Goal: Task Accomplishment & Management: Manage account settings

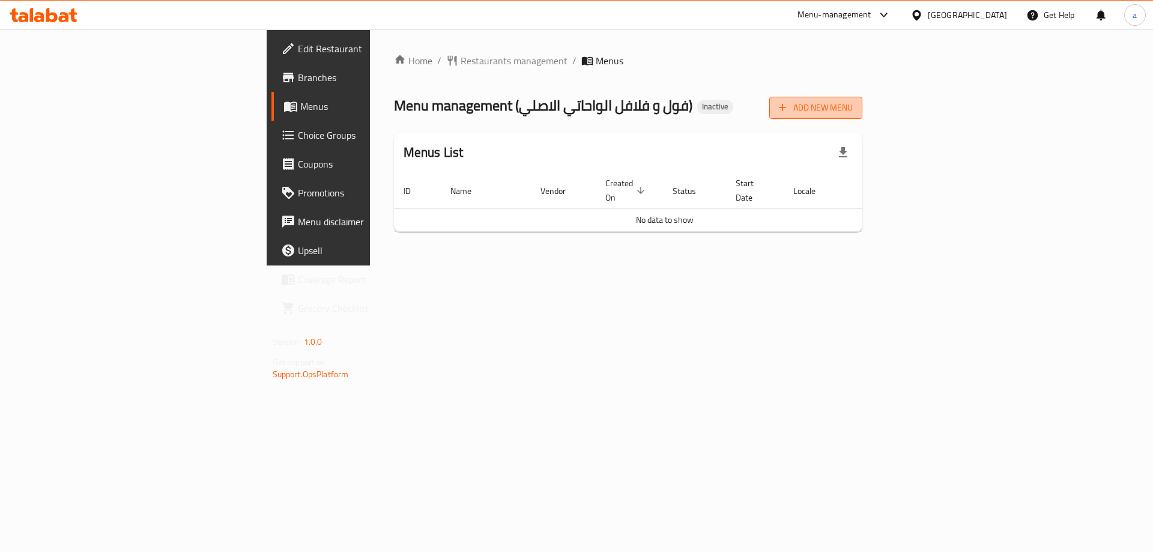
click at [853, 105] on span "Add New Menu" at bounding box center [816, 107] width 74 height 15
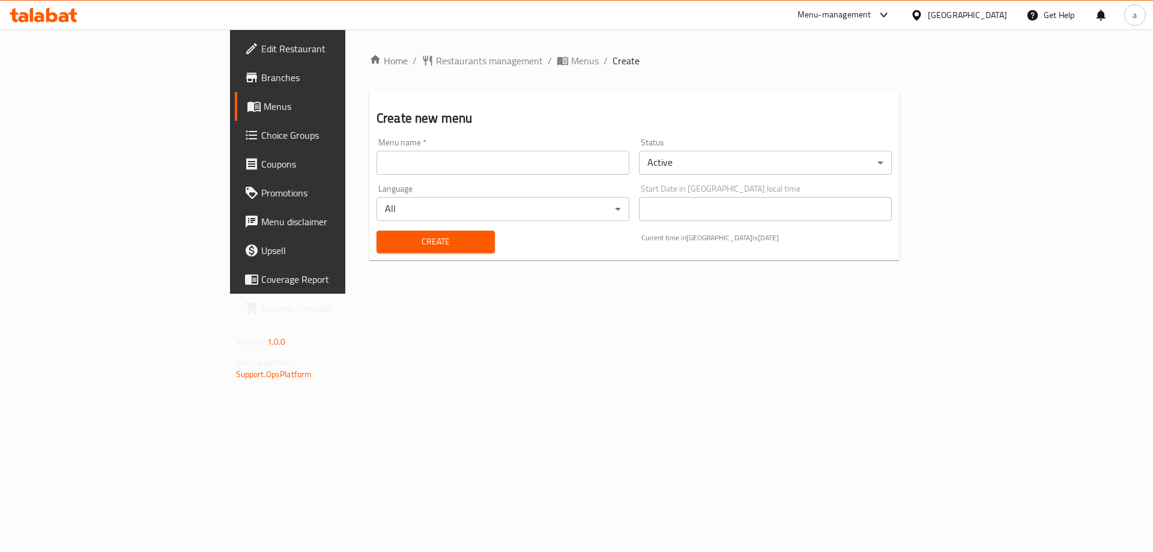
click at [573, 172] on input "text" at bounding box center [503, 163] width 253 height 24
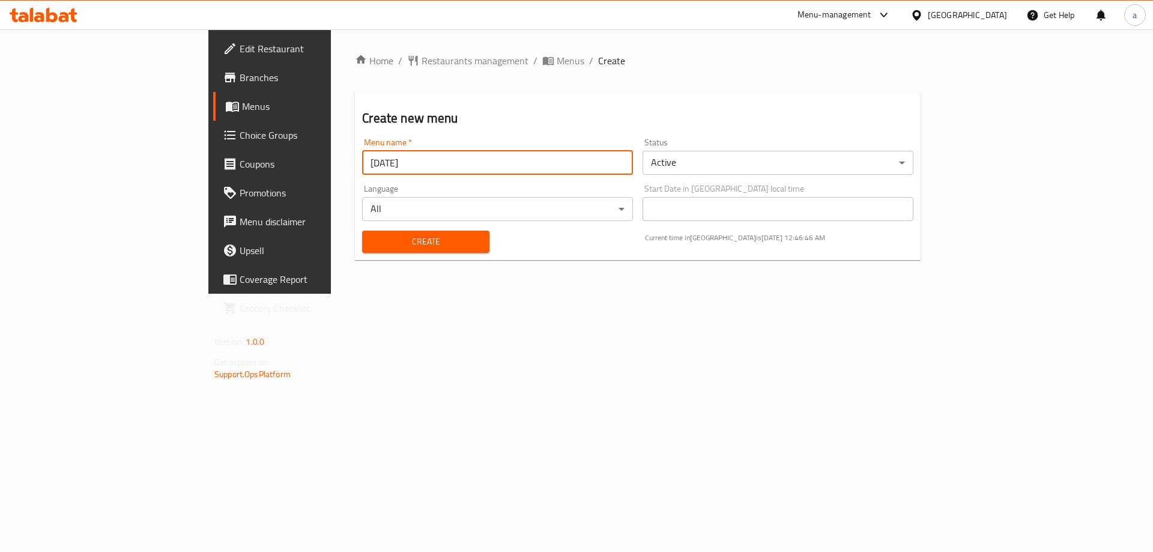
type input "[DATE]"
click at [362, 231] on button "Create" at bounding box center [425, 242] width 127 height 22
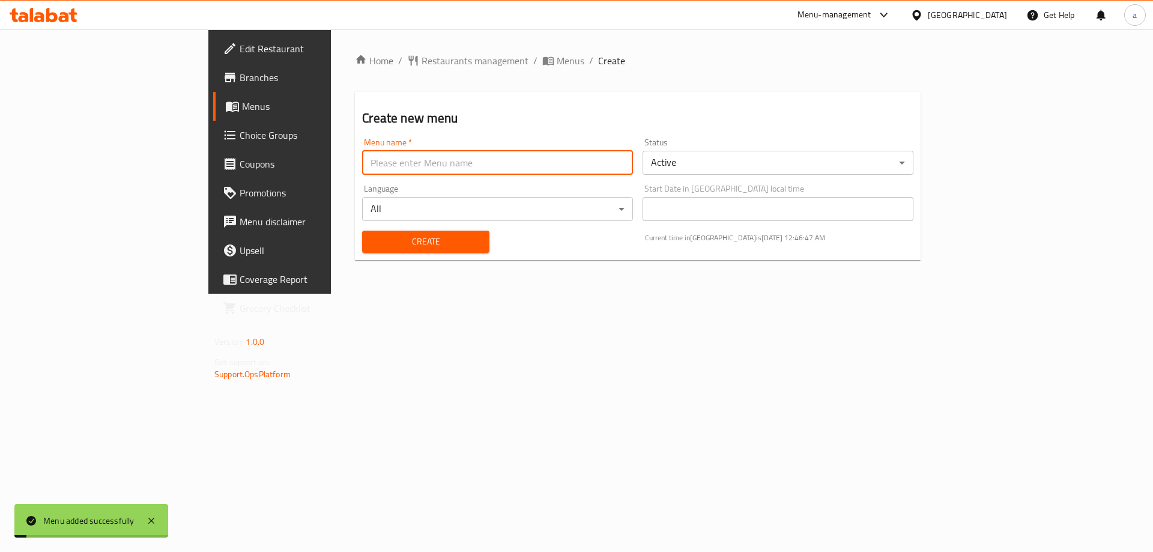
click at [242, 109] on span "Menus" at bounding box center [317, 106] width 150 height 14
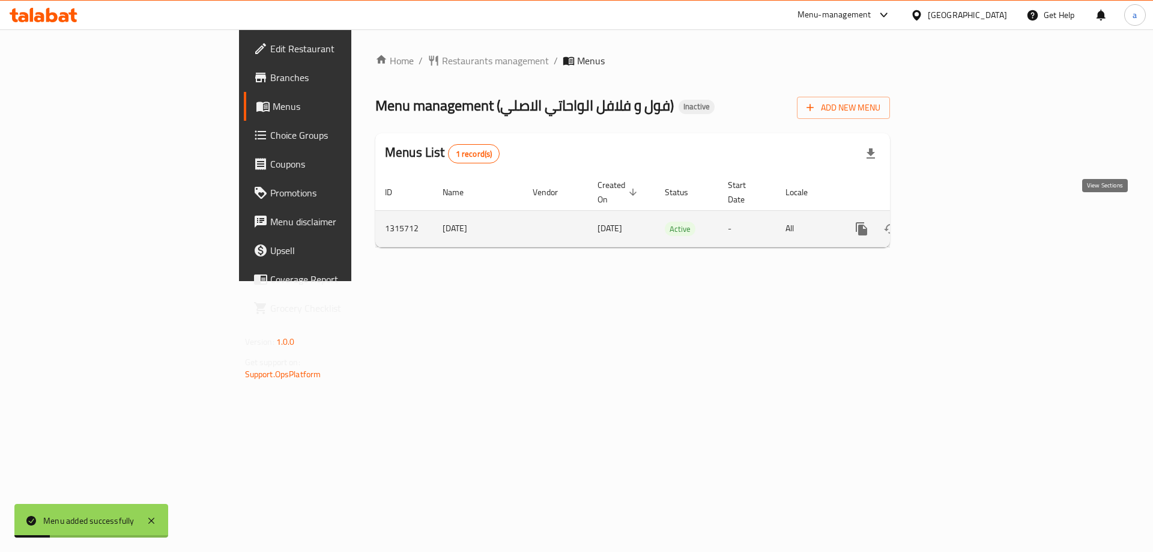
click at [956, 222] on icon "enhanced table" at bounding box center [948, 229] width 14 height 14
